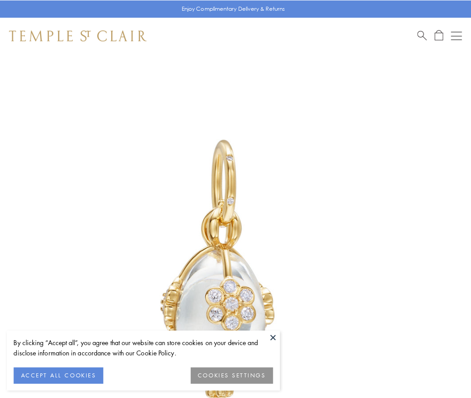
scroll to position [24, 0]
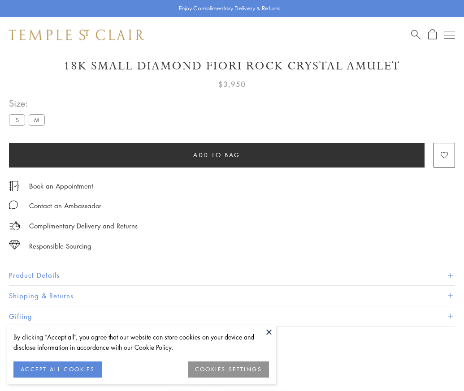
click at [217, 155] on span "Add to bag" at bounding box center [216, 155] width 47 height 10
